Goal: Communication & Community: Share content

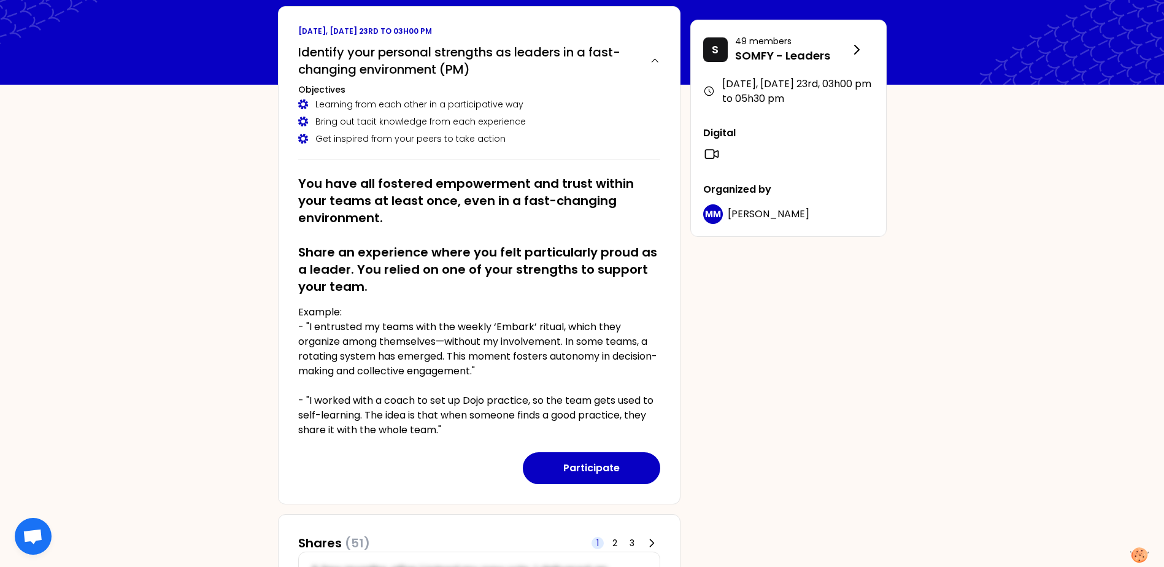
scroll to position [184, 0]
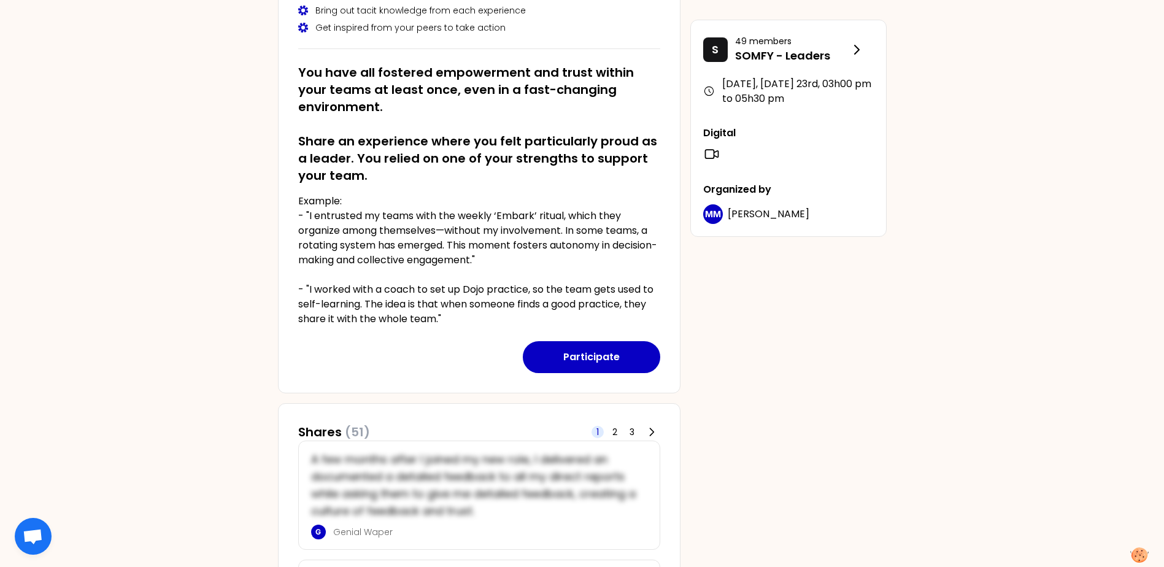
click at [355, 430] on span "(51)" at bounding box center [357, 431] width 25 height 17
click at [606, 432] on div "1 2 3" at bounding box center [626, 431] width 69 height 17
click at [615, 431] on span "2" at bounding box center [614, 432] width 5 height 12
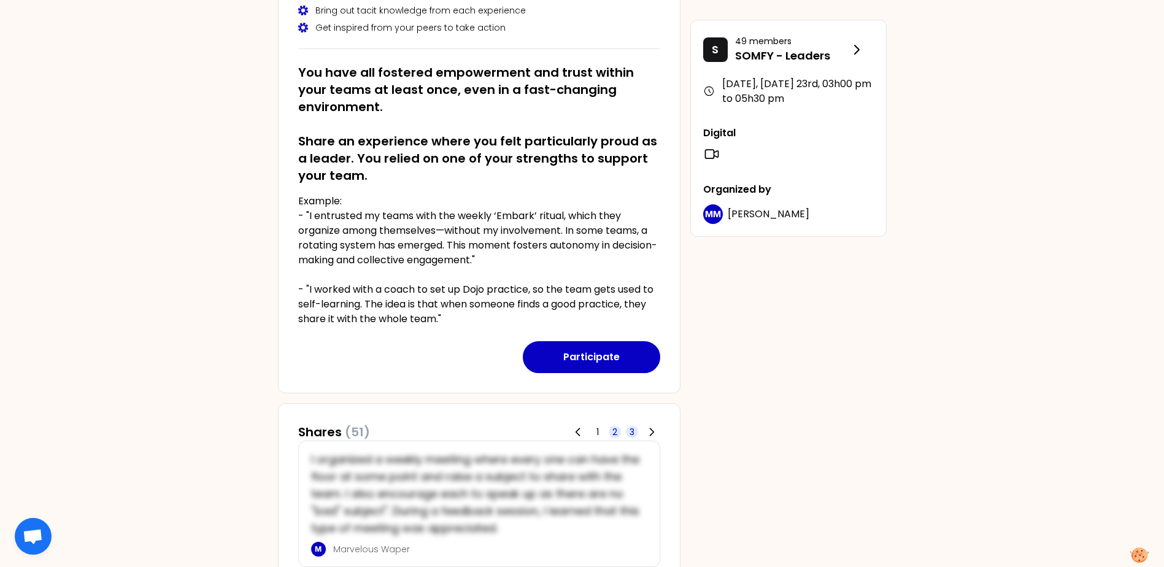
click at [633, 430] on span "3" at bounding box center [632, 432] width 5 height 12
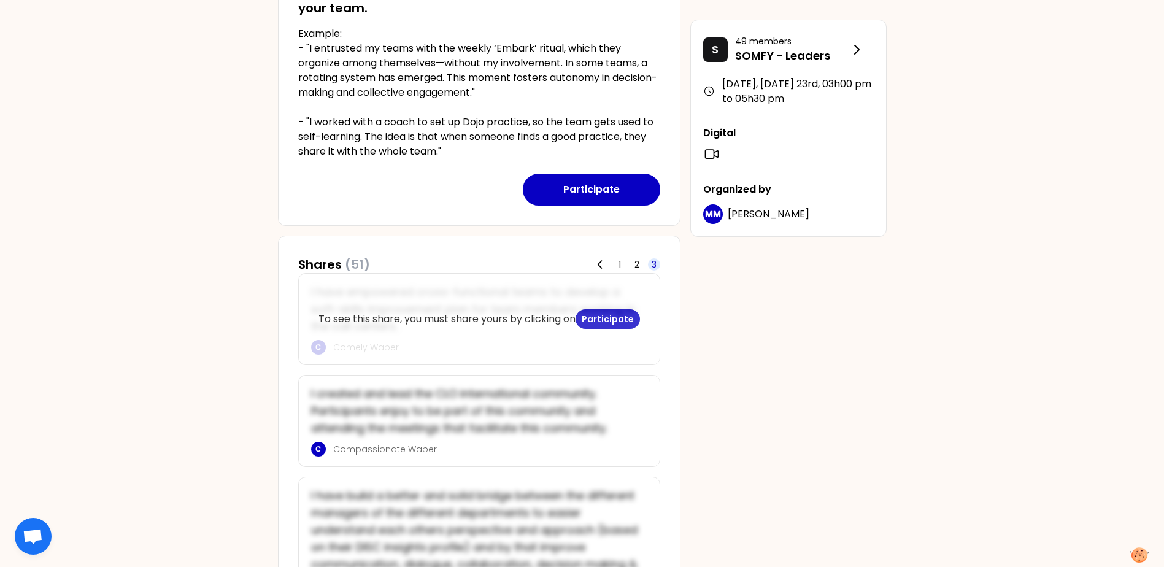
scroll to position [368, 0]
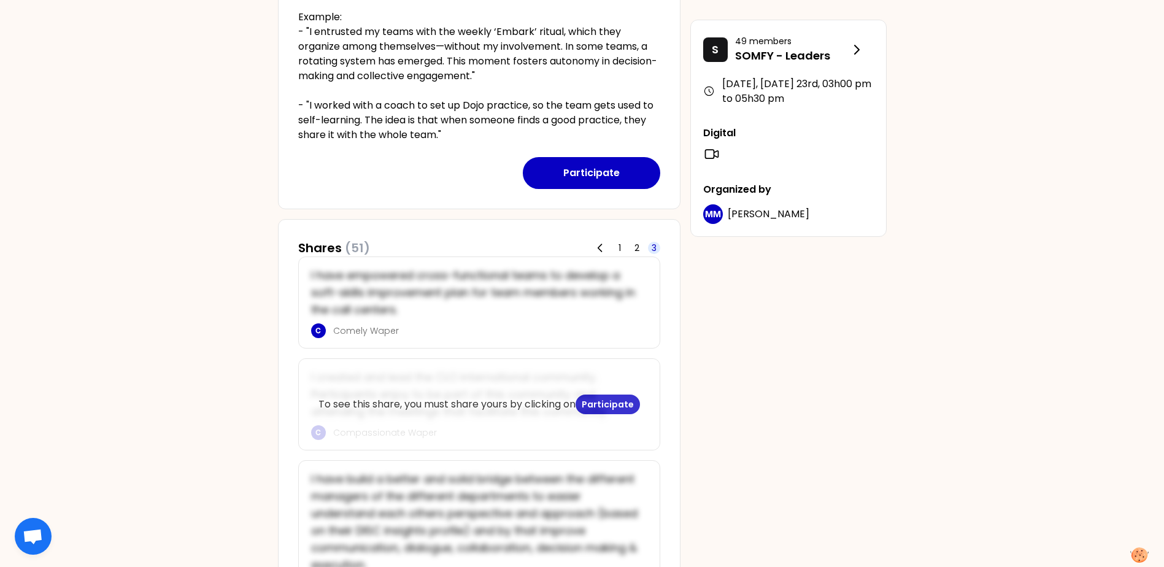
drag, startPoint x: 607, startPoint y: 304, endPoint x: 534, endPoint y: 411, distance: 129.4
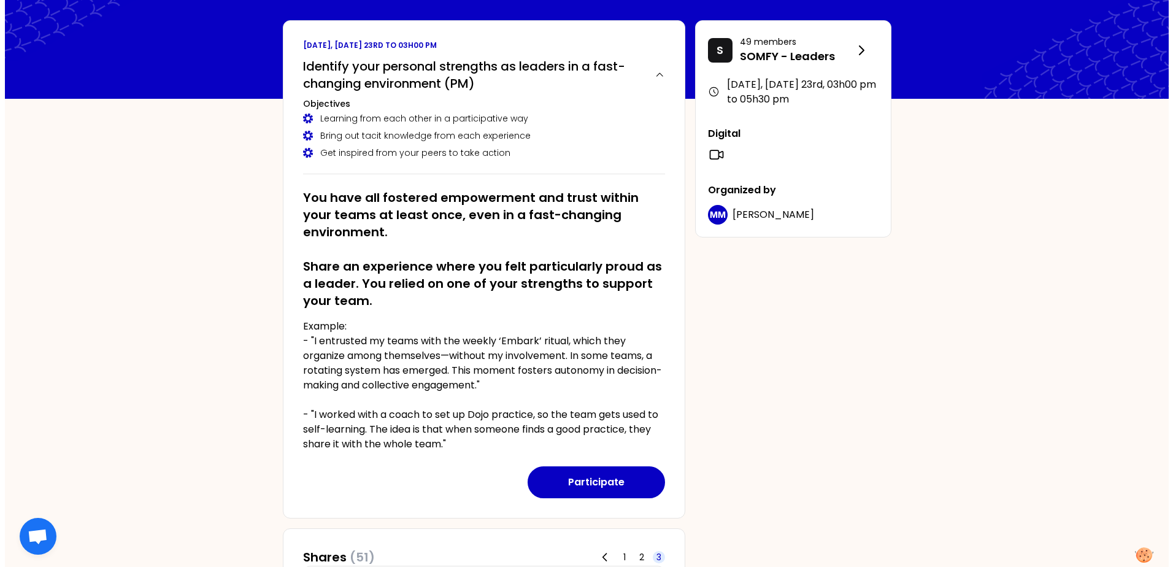
scroll to position [0, 0]
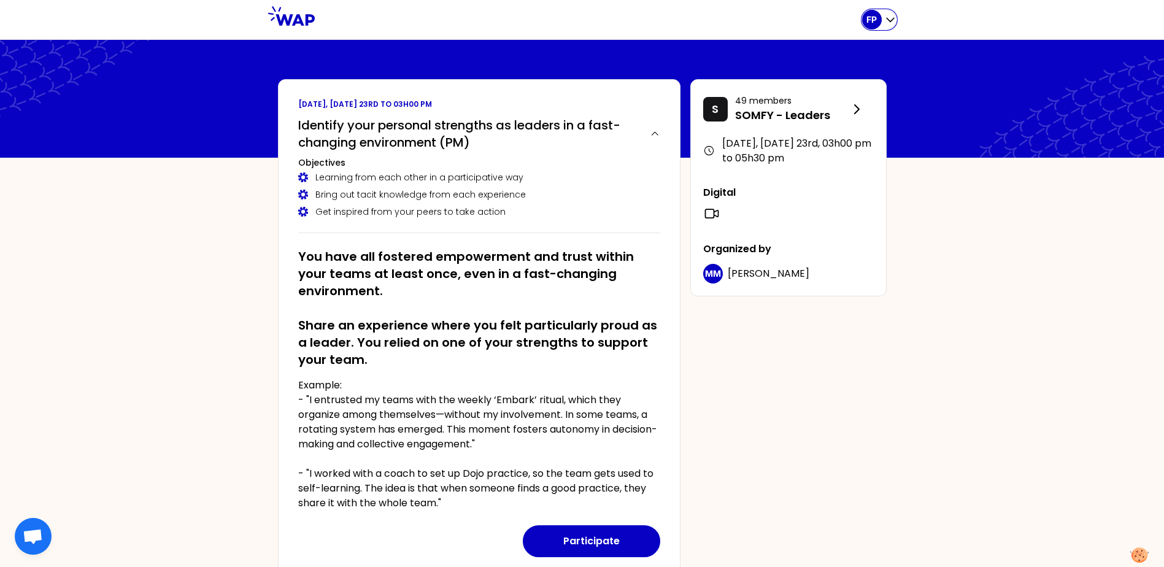
click at [889, 23] on icon "button" at bounding box center [890, 19] width 12 height 12
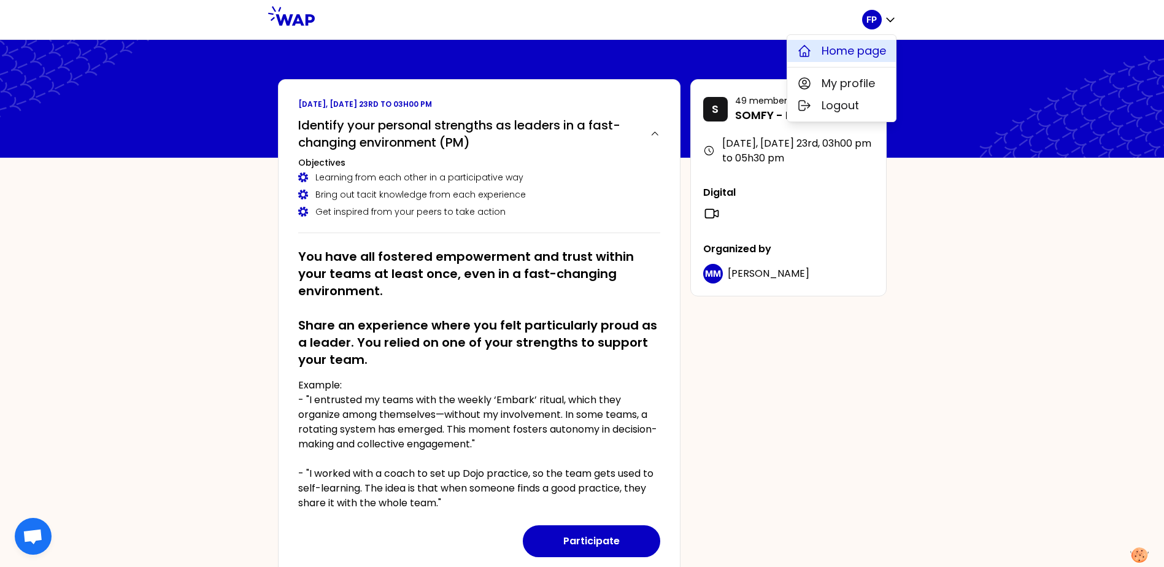
click at [862, 42] on button "Home page" at bounding box center [841, 51] width 109 height 22
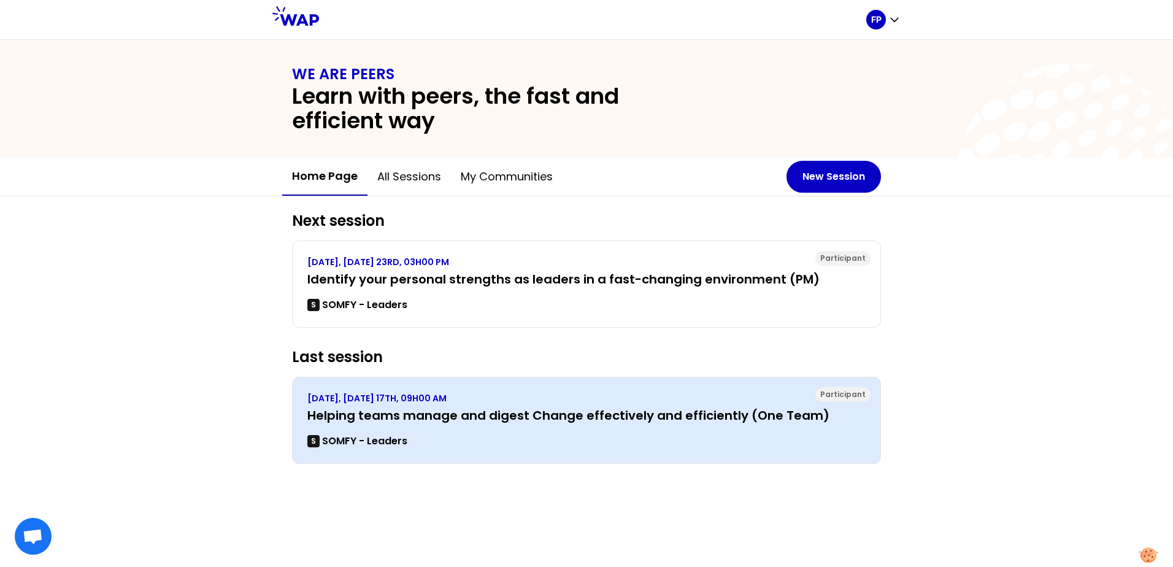
click at [455, 409] on h3 "Helping teams manage and digest Change effectively and efficiently (One Team)" at bounding box center [586, 415] width 558 height 17
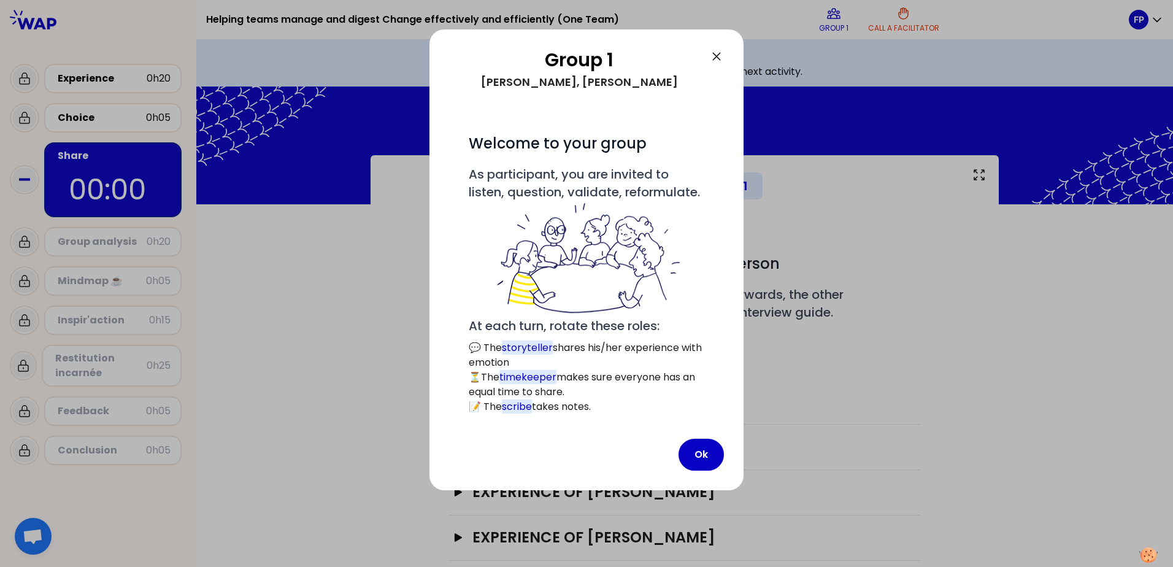
click at [715, 55] on icon at bounding box center [716, 56] width 7 height 7
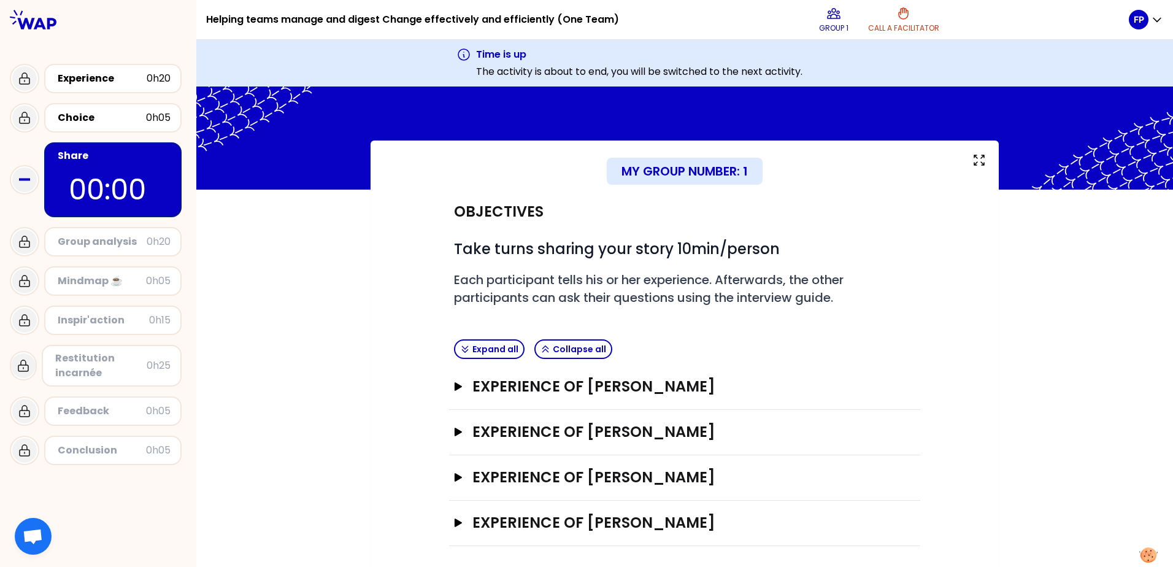
scroll to position [18, 0]
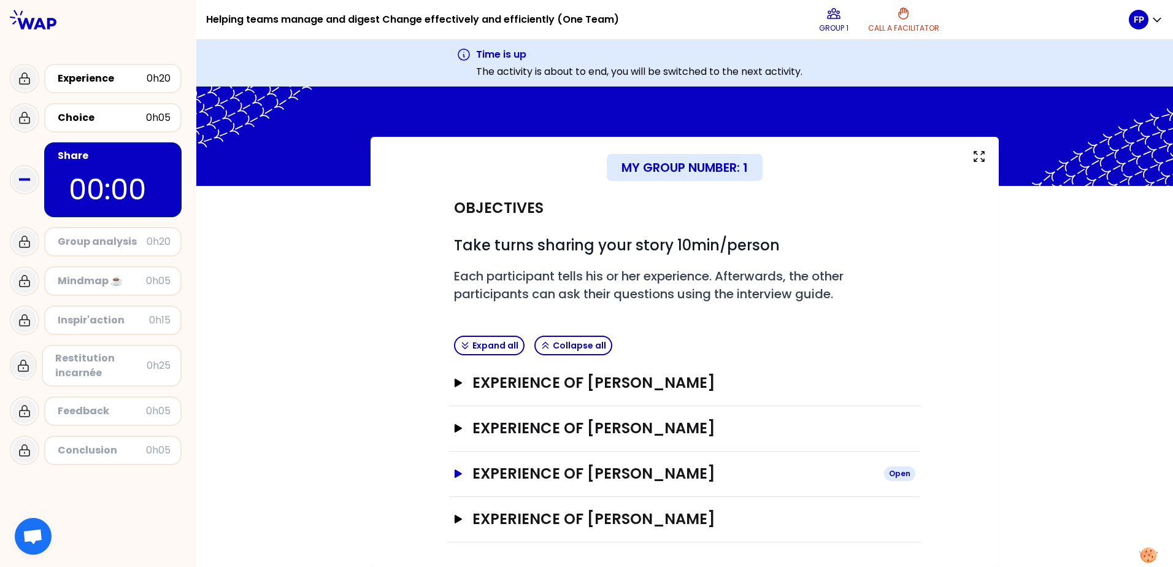
click at [458, 472] on icon "button" at bounding box center [458, 473] width 10 height 9
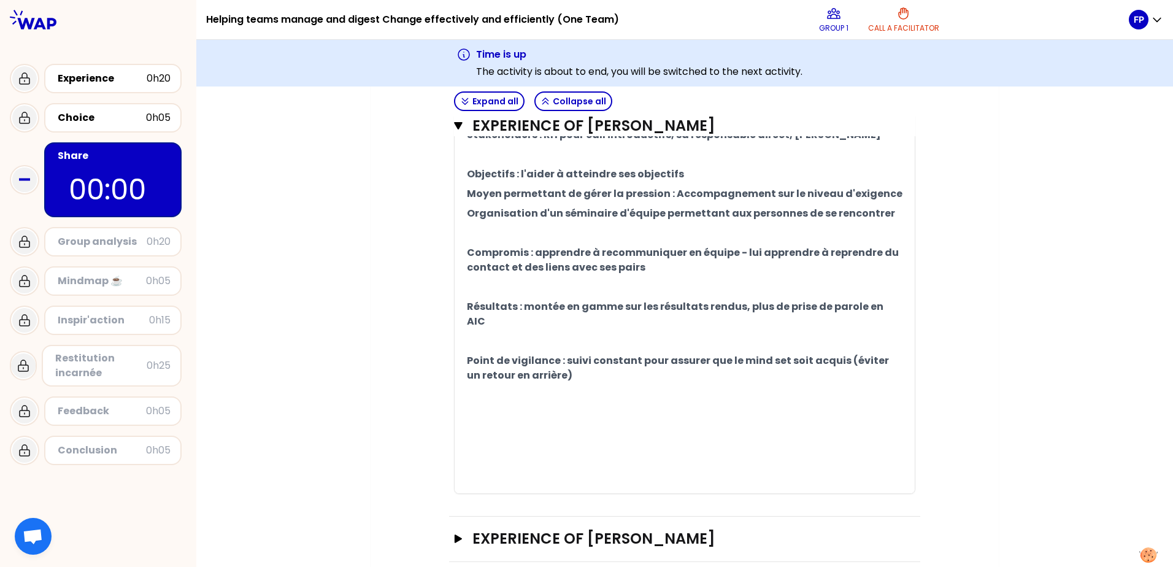
scroll to position [1129, 0]
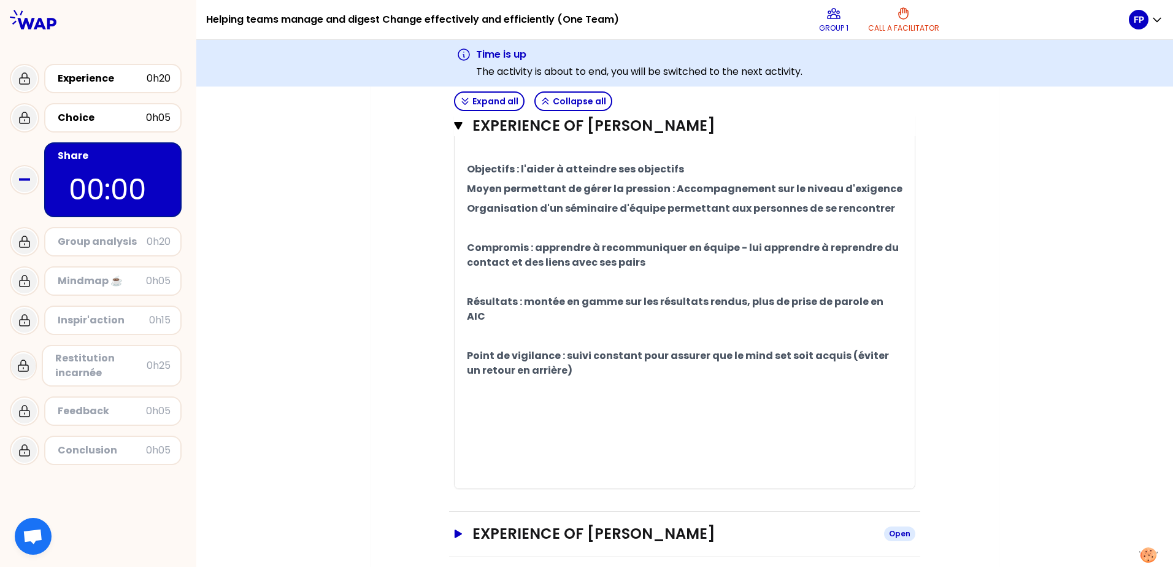
click at [453, 530] on icon "button" at bounding box center [458, 534] width 10 height 9
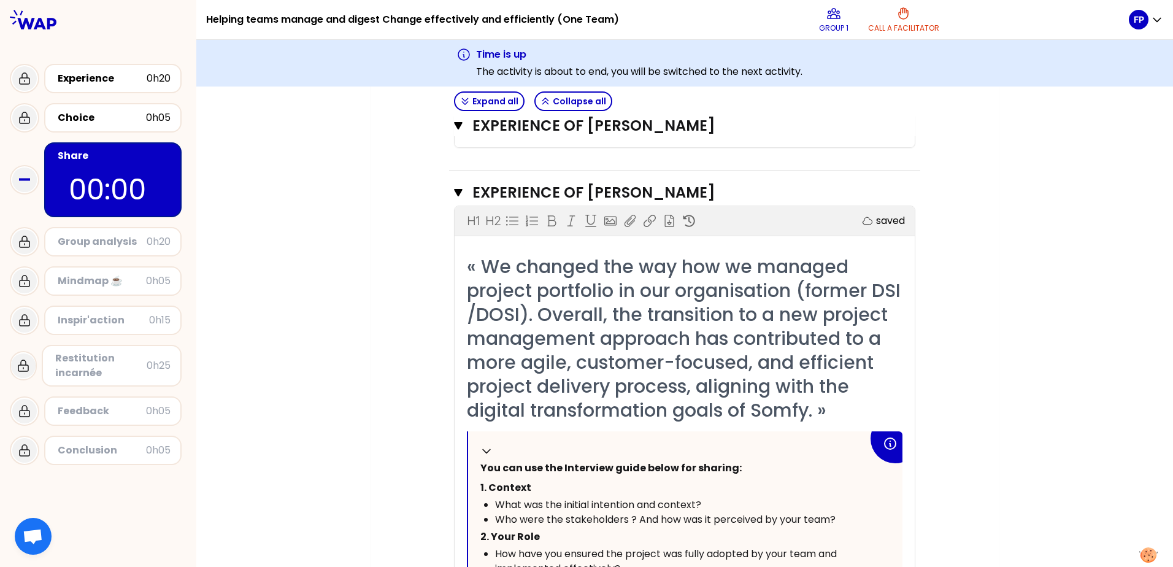
scroll to position [1470, 0]
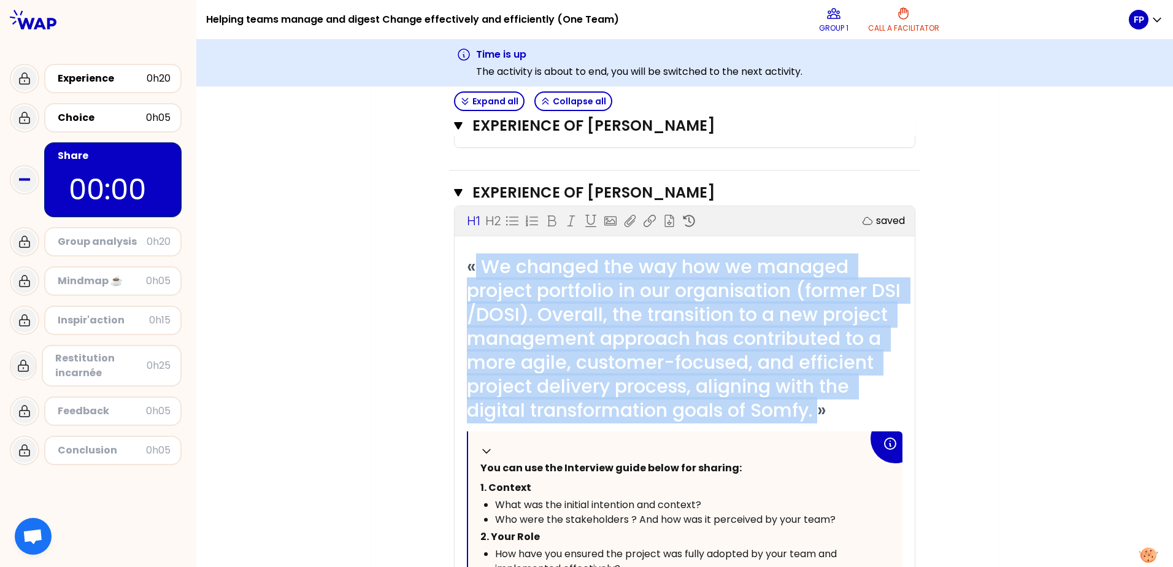
drag, startPoint x: 473, startPoint y: 252, endPoint x: 552, endPoint y: 417, distance: 182.8
click at [552, 417] on span "« We changed the way how we managed project portfolio in our organisation (form…" at bounding box center [686, 338] width 439 height 170
copy span "We changed the way how we managed project portfolio in our organisation (former…"
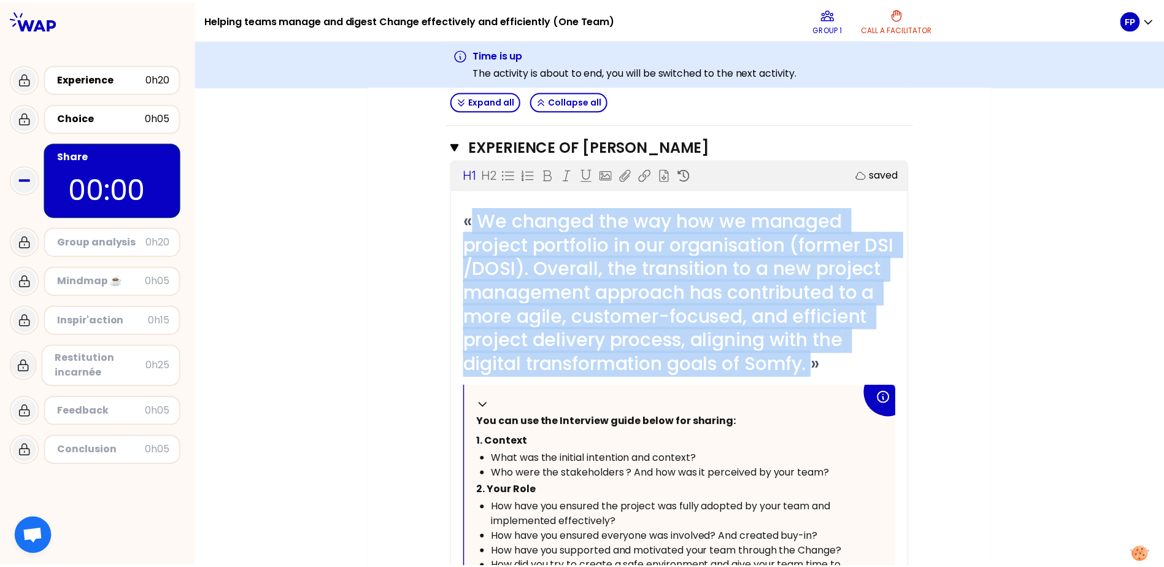
scroll to position [1409, 0]
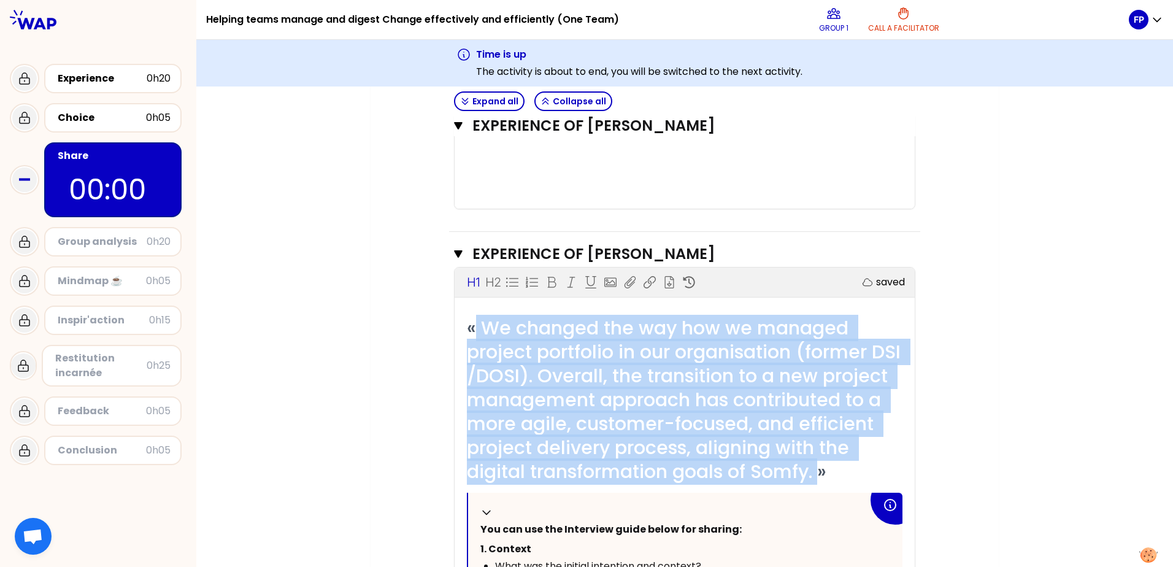
copy span "We changed the way how we managed project portfolio in our organisation (former…"
click at [1147, 17] on div "FP" at bounding box center [1139, 20] width 20 height 20
click at [1113, 45] on span "Home page" at bounding box center [1121, 50] width 64 height 17
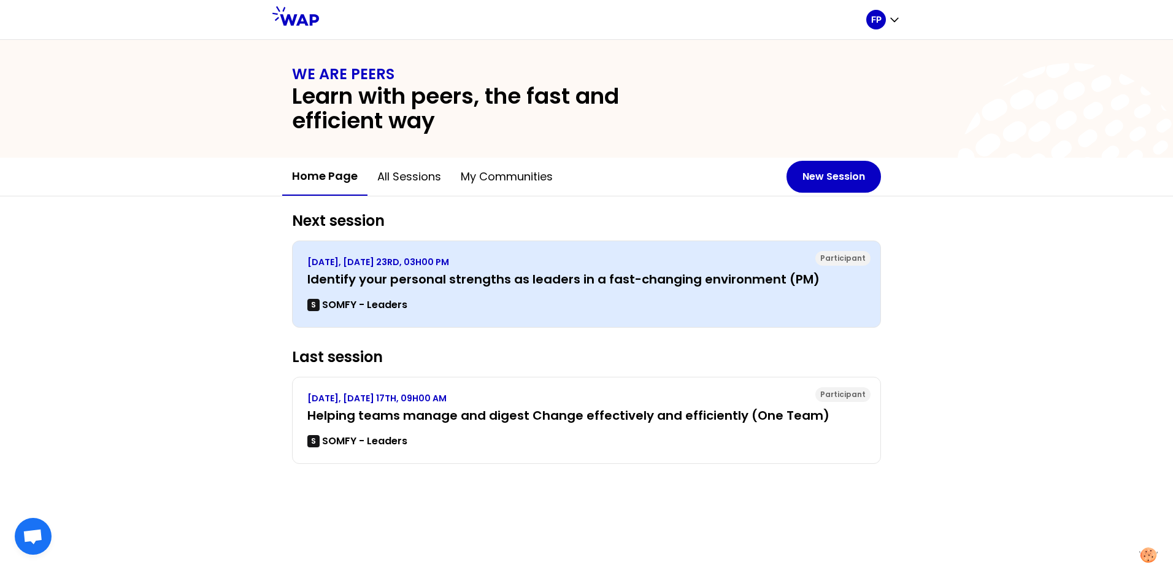
click at [432, 279] on h3 "Identify your personal strengths as leaders in a fast-changing environment (PM)" at bounding box center [586, 279] width 558 height 17
